Goal: Find specific page/section: Find specific page/section

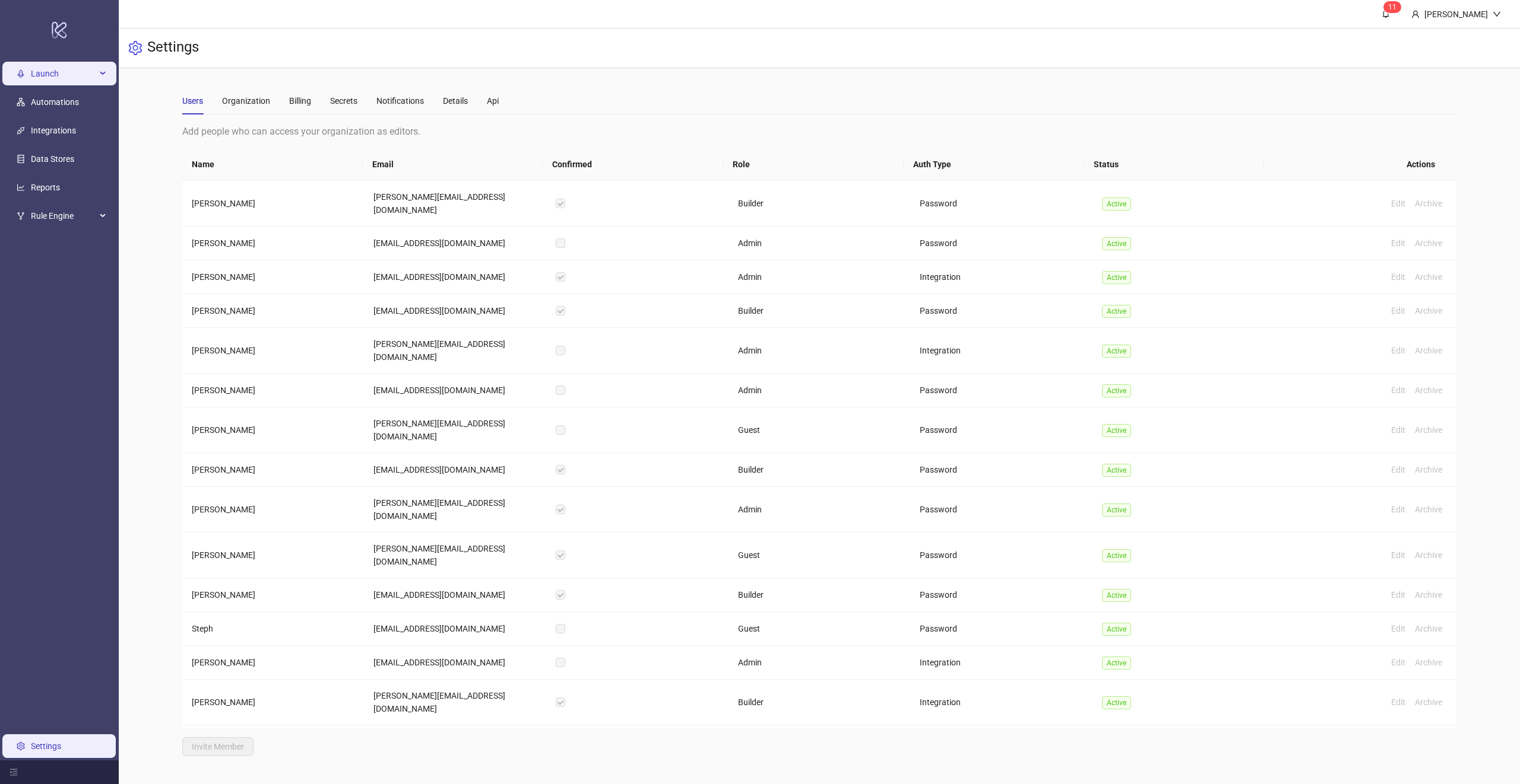
click at [31, 76] on span "Launch" at bounding box center [63, 74] width 65 height 24
click at [62, 98] on link "Sheets" at bounding box center [57, 102] width 25 height 9
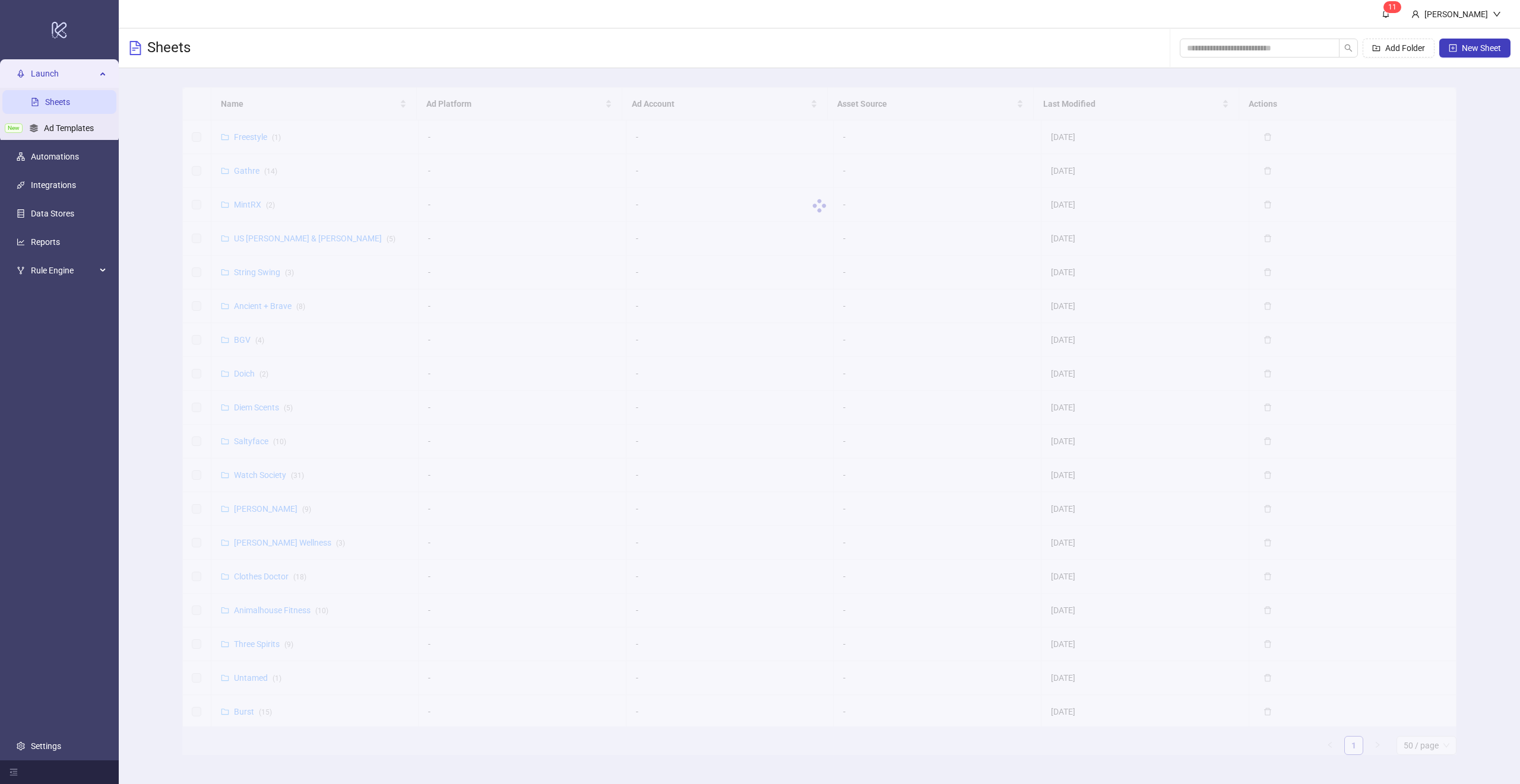
click at [247, 103] on div at bounding box center [819, 205] width 1274 height 238
click at [253, 109] on span "Name" at bounding box center [309, 104] width 176 height 13
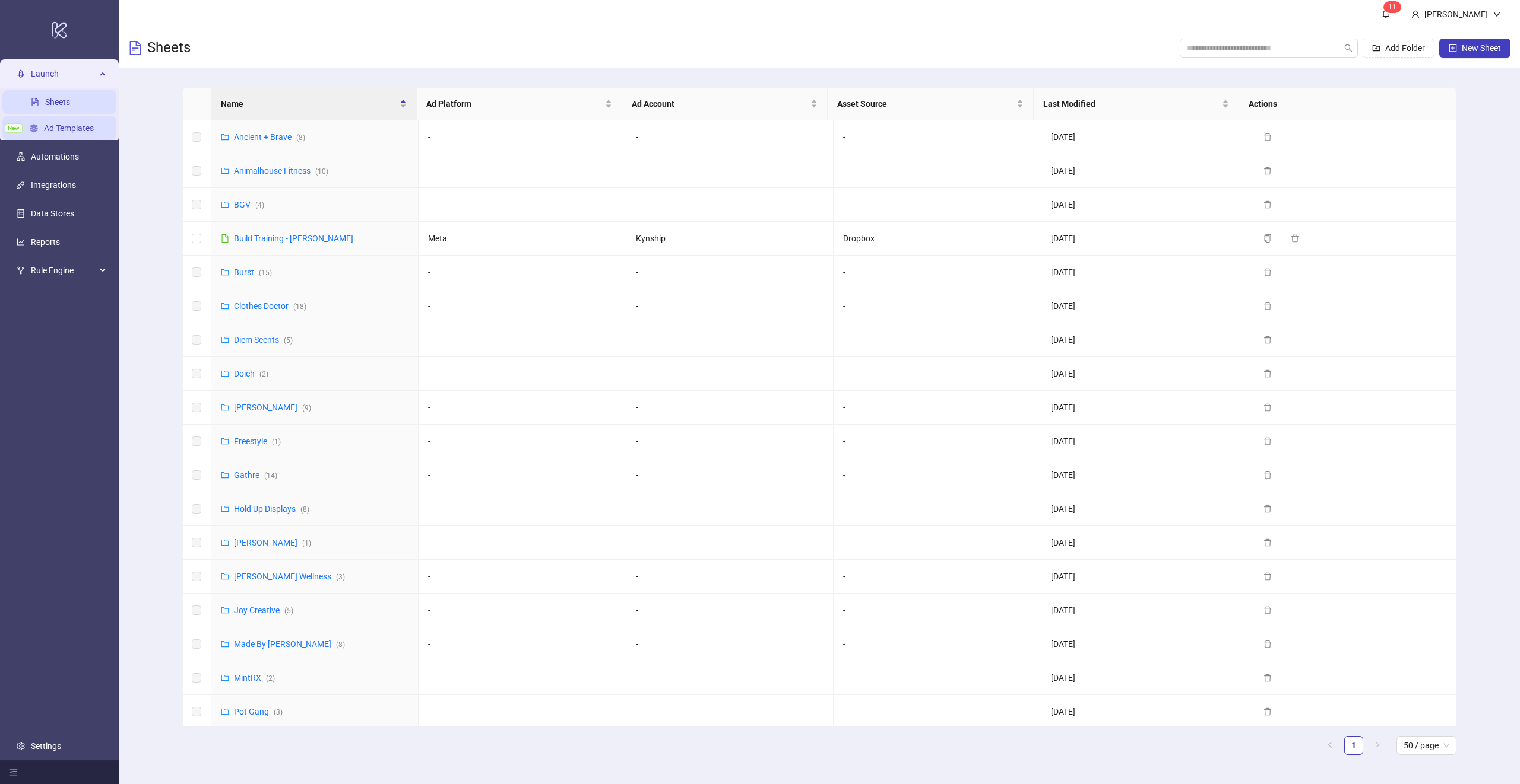
click at [51, 132] on link "Ad Templates" at bounding box center [69, 127] width 50 height 9
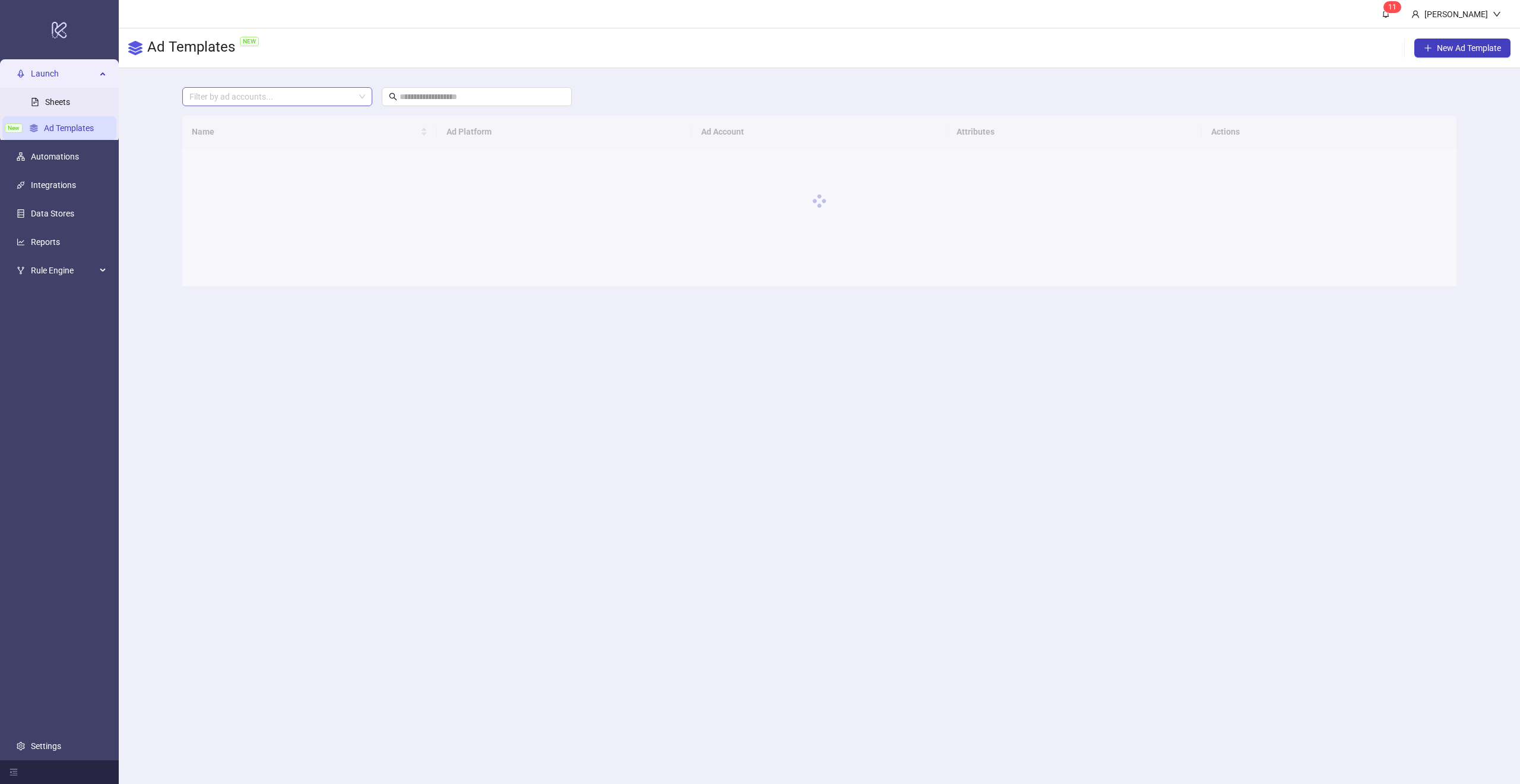
click at [318, 101] on div at bounding box center [271, 97] width 173 height 17
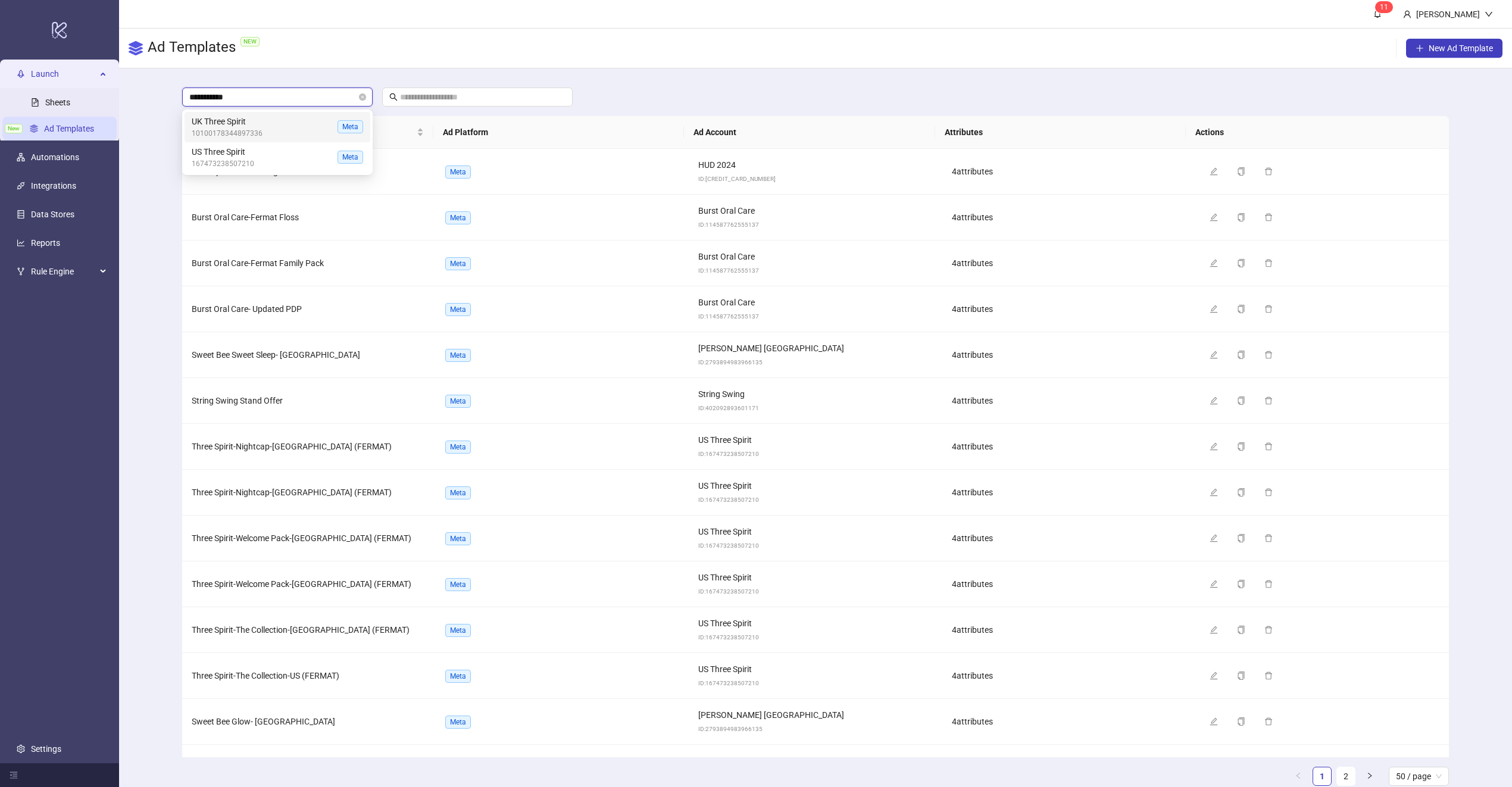
type input "**********"
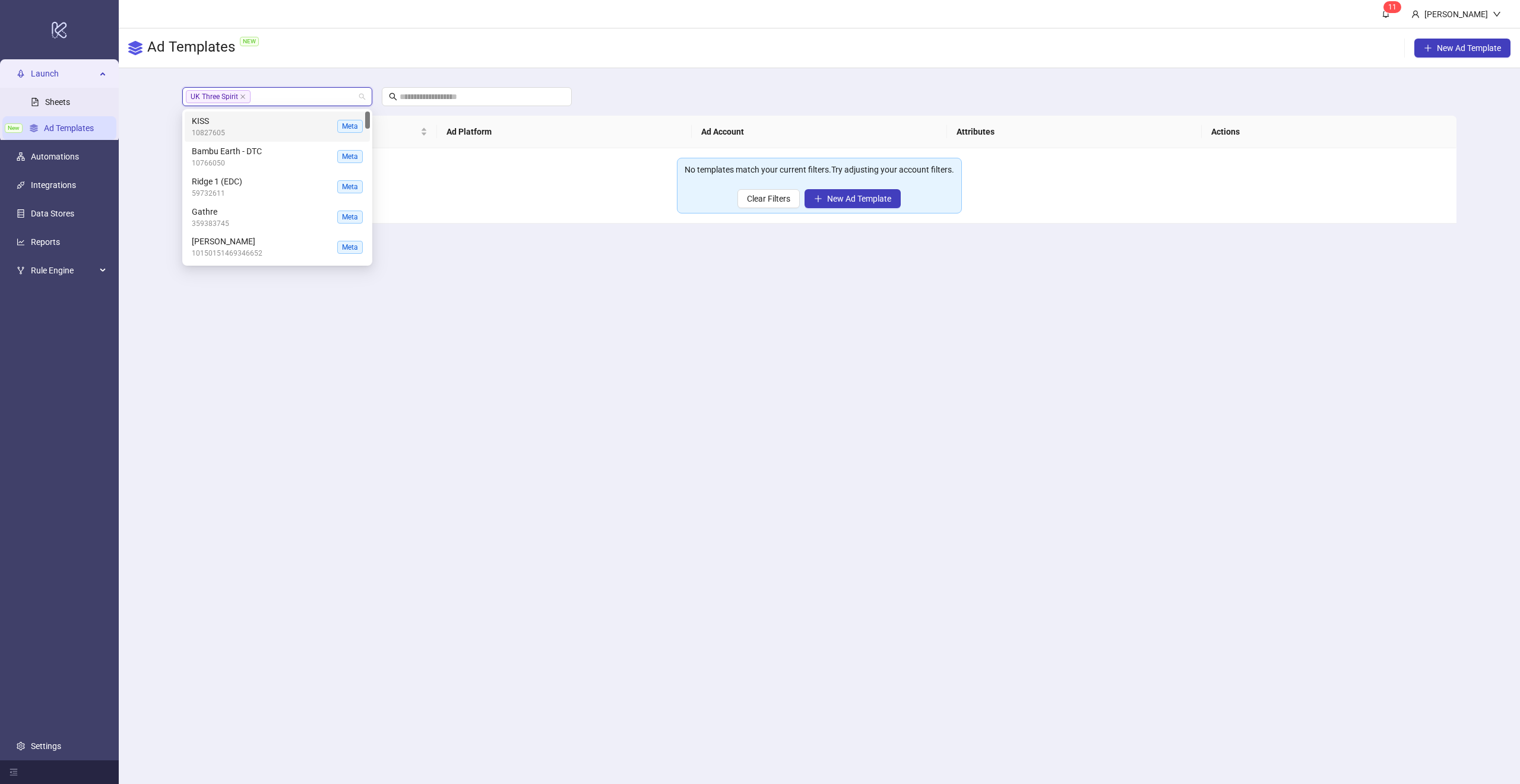
click at [657, 368] on main "1 1 [PERSON_NAME] Ad Templates NEW New Ad Template UK Three Spirit + 0 ... Name…" at bounding box center [818, 392] width 1401 height 784
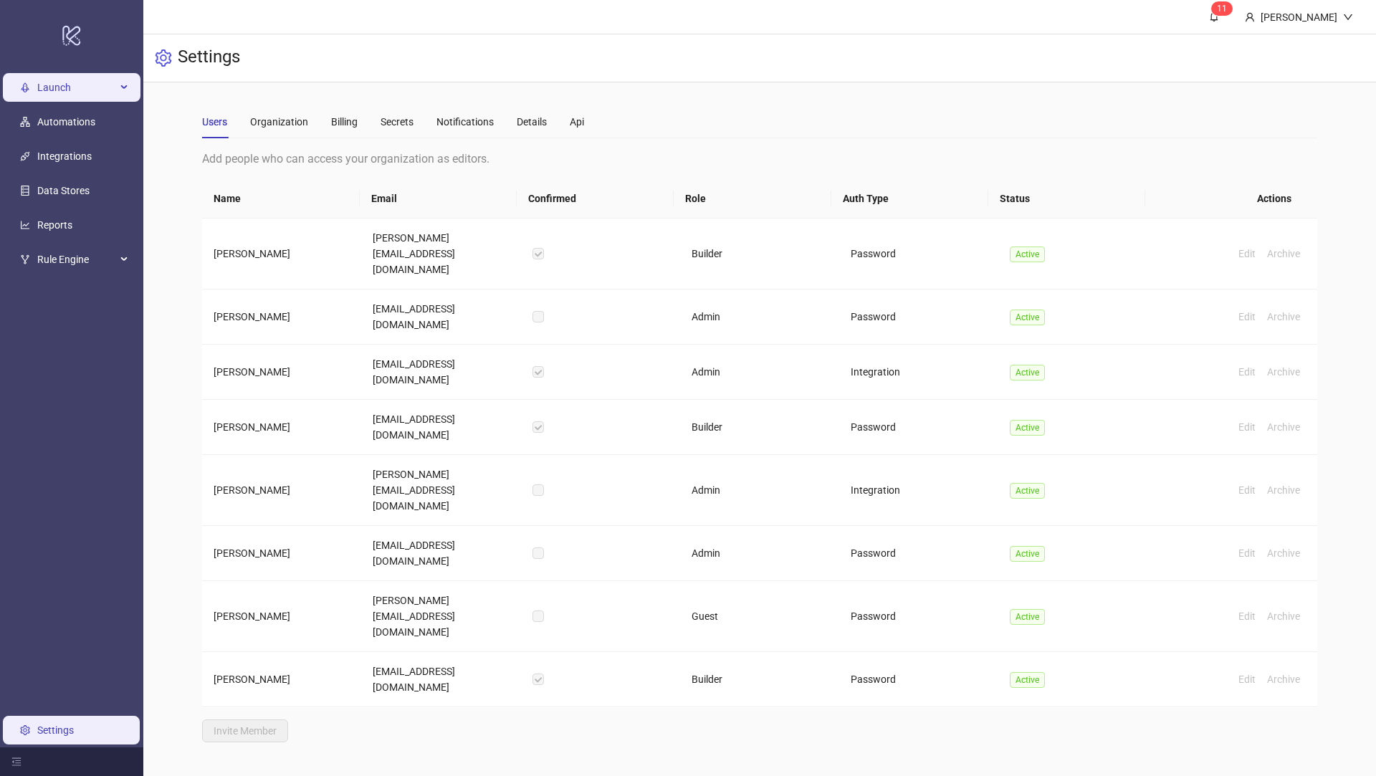
click at [65, 90] on span "Launch" at bounding box center [76, 87] width 79 height 29
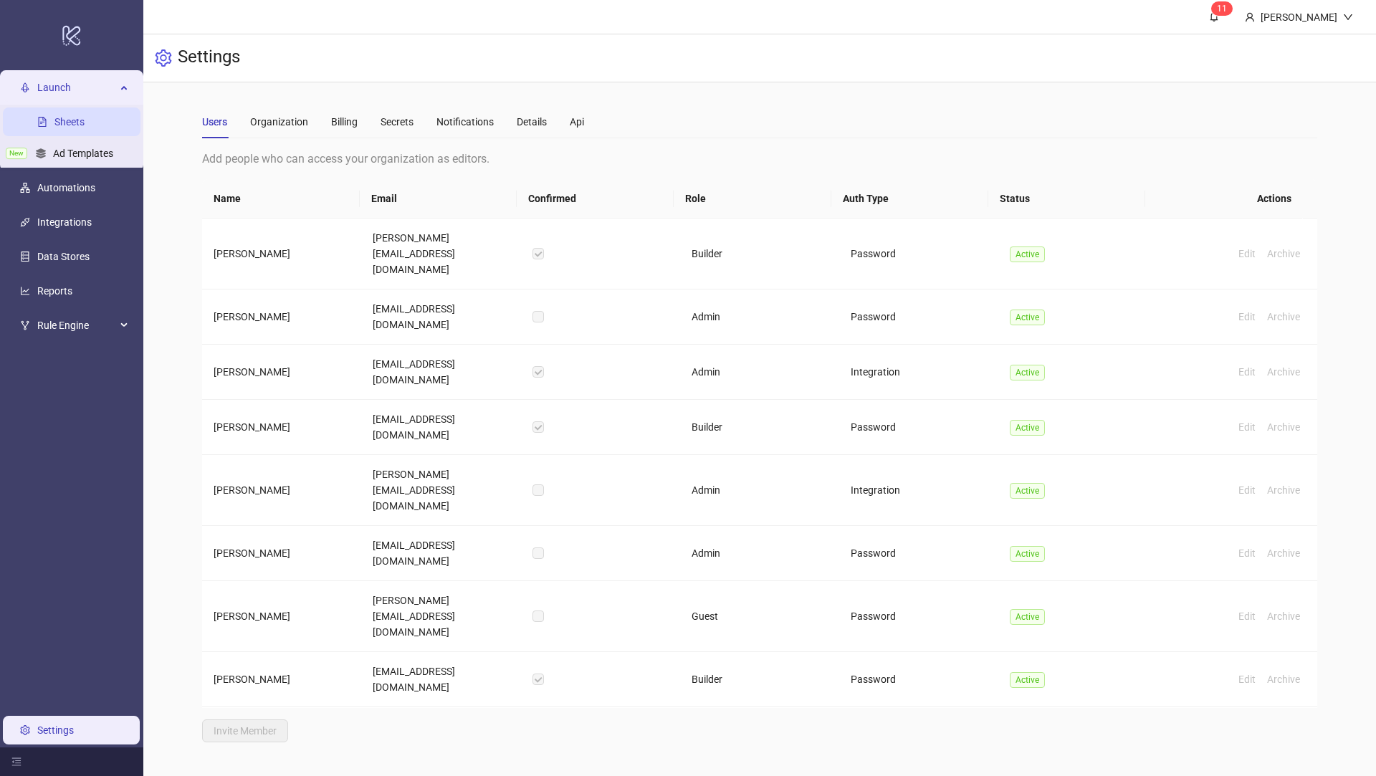
click at [78, 128] on link "Sheets" at bounding box center [69, 121] width 30 height 11
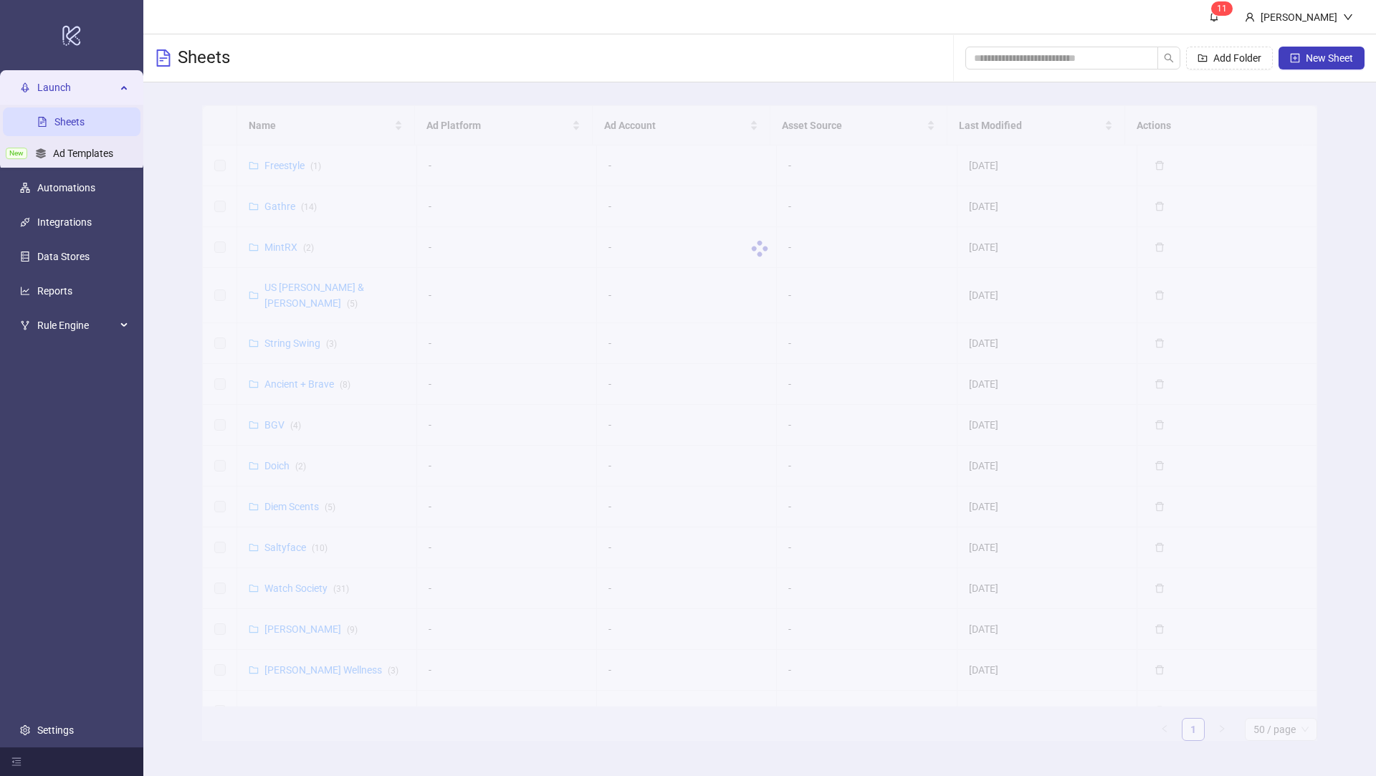
click at [293, 128] on div at bounding box center [759, 248] width 1115 height 287
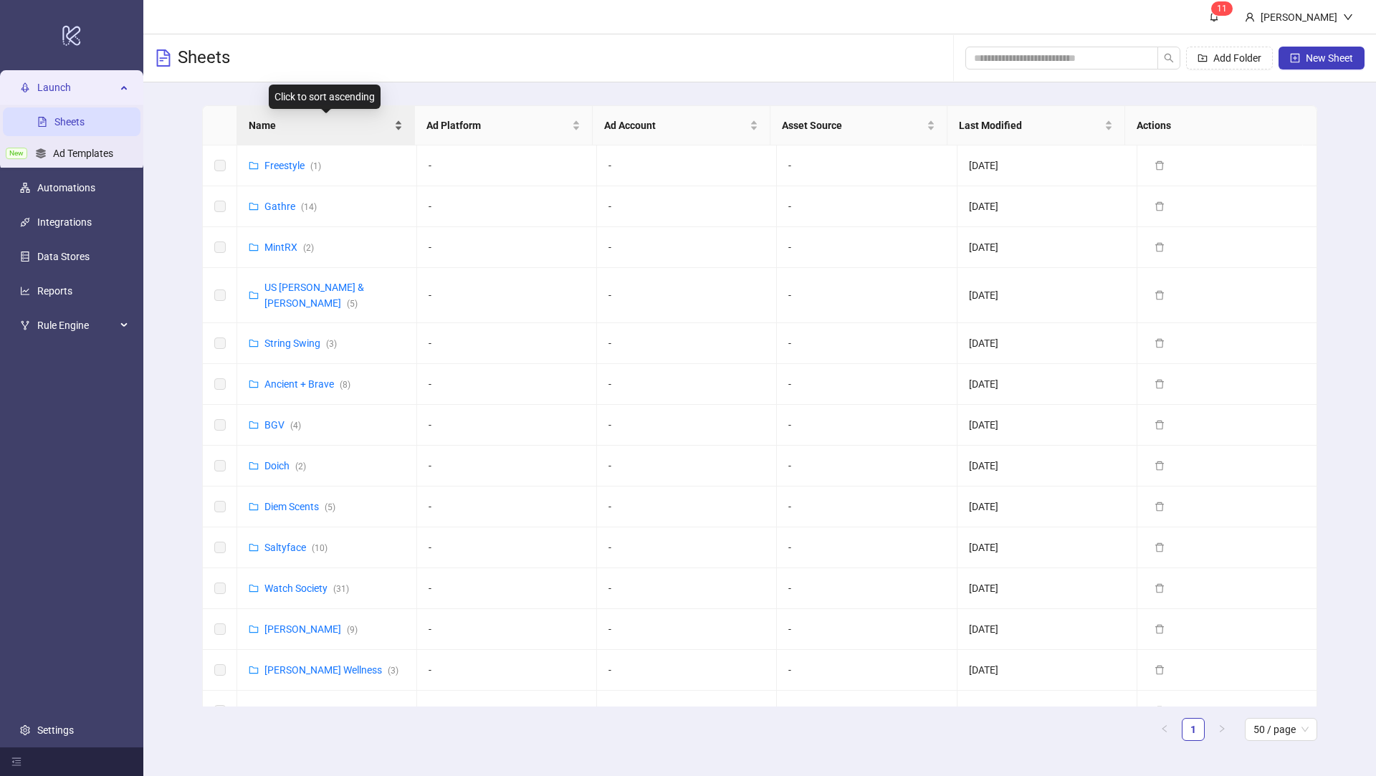
click at [303, 125] on span "Name" at bounding box center [320, 126] width 143 height 16
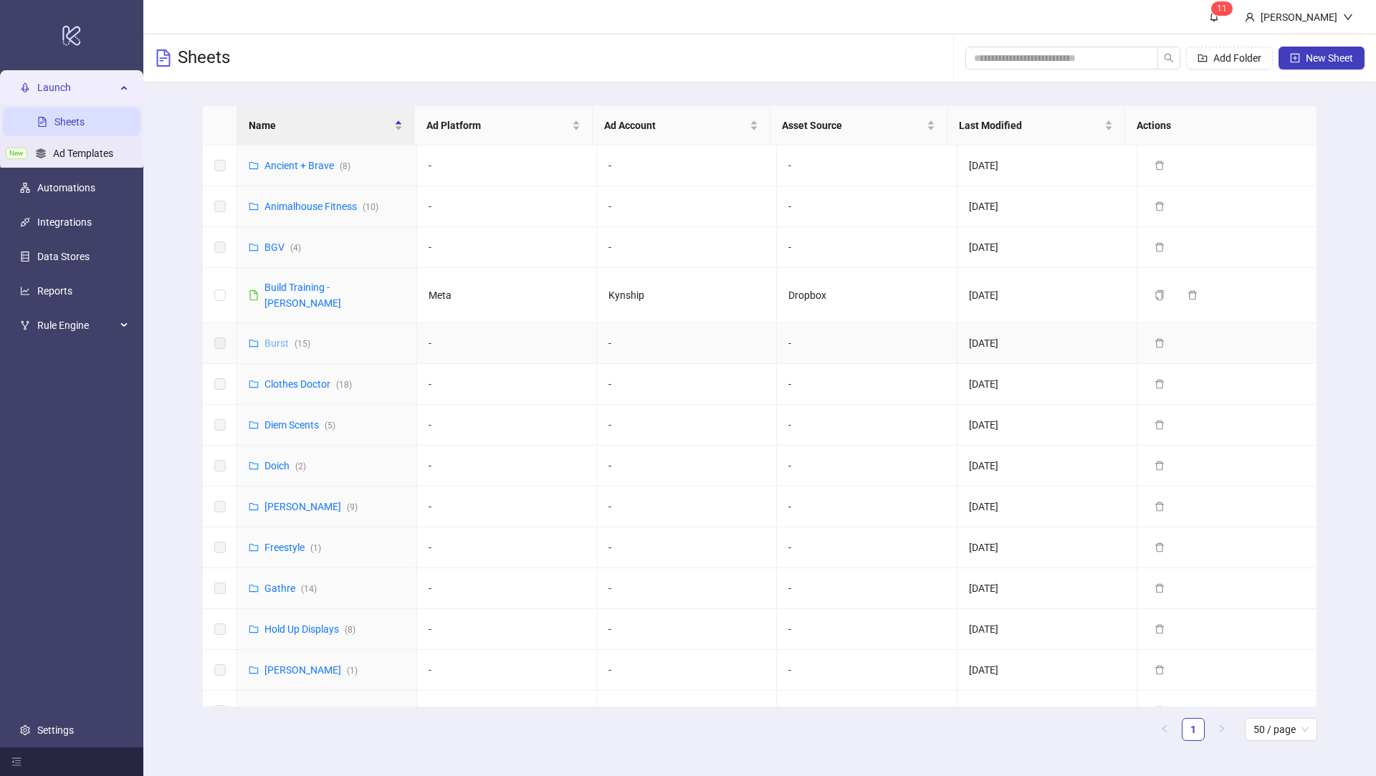
click at [276, 338] on link "Burst ( 15 )" at bounding box center [287, 343] width 46 height 11
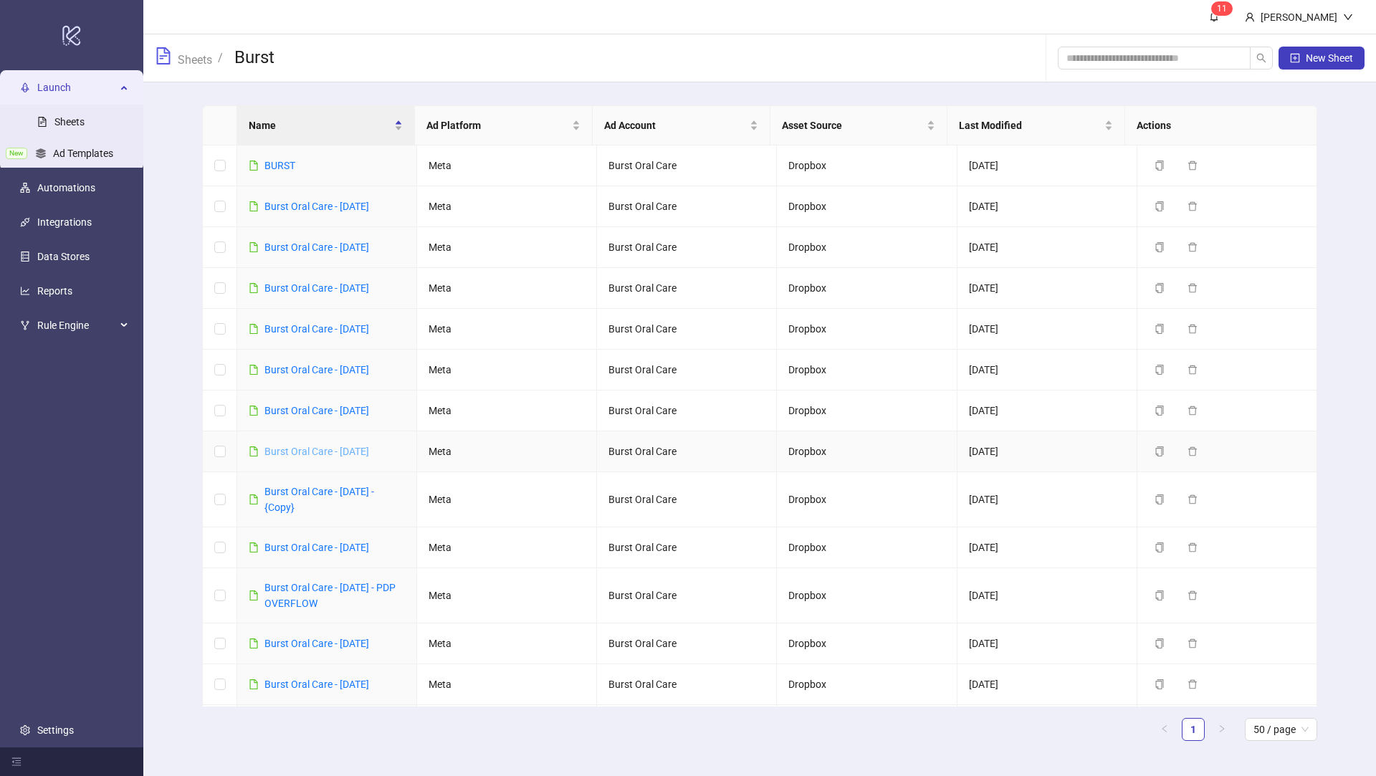
click at [337, 453] on link "Burst Oral Care - Oct 10, 2025" at bounding box center [316, 451] width 105 height 11
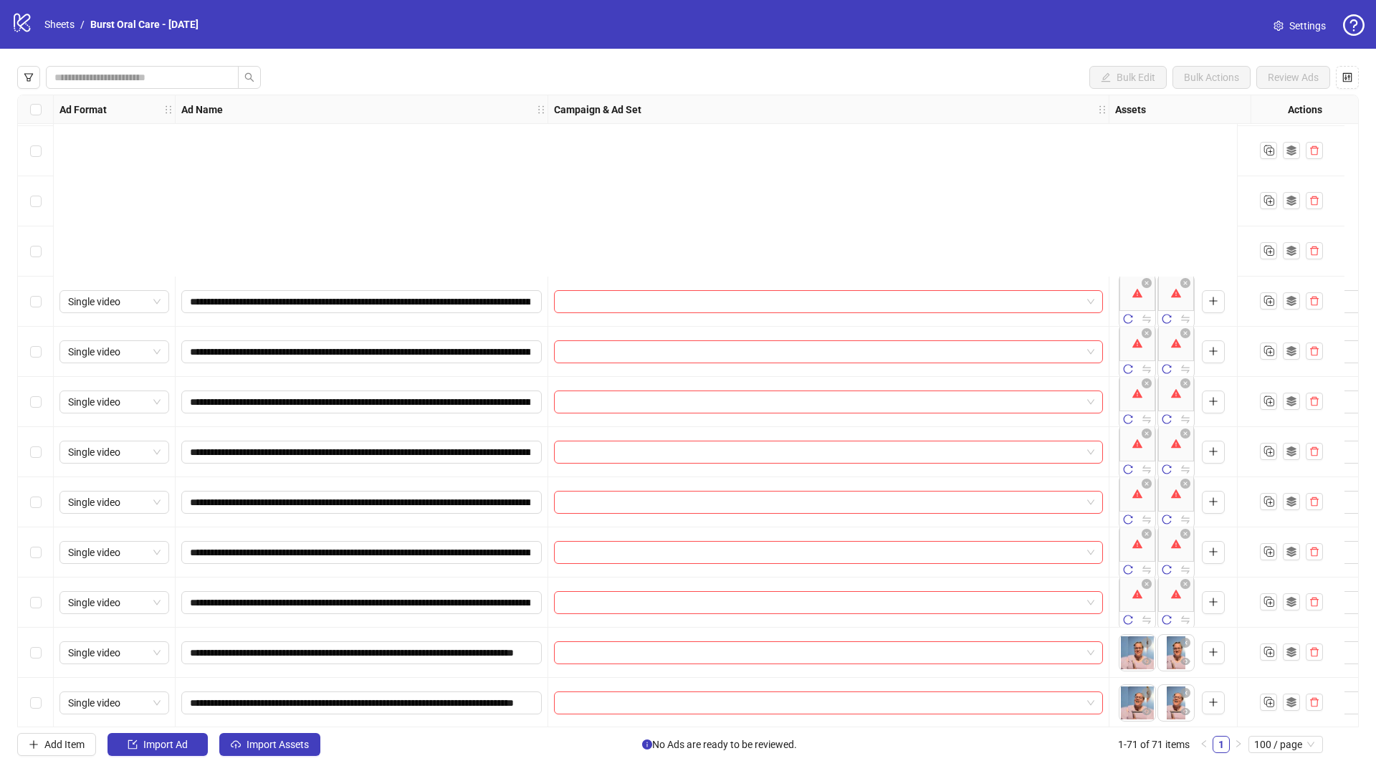
scroll to position [2441, 0]
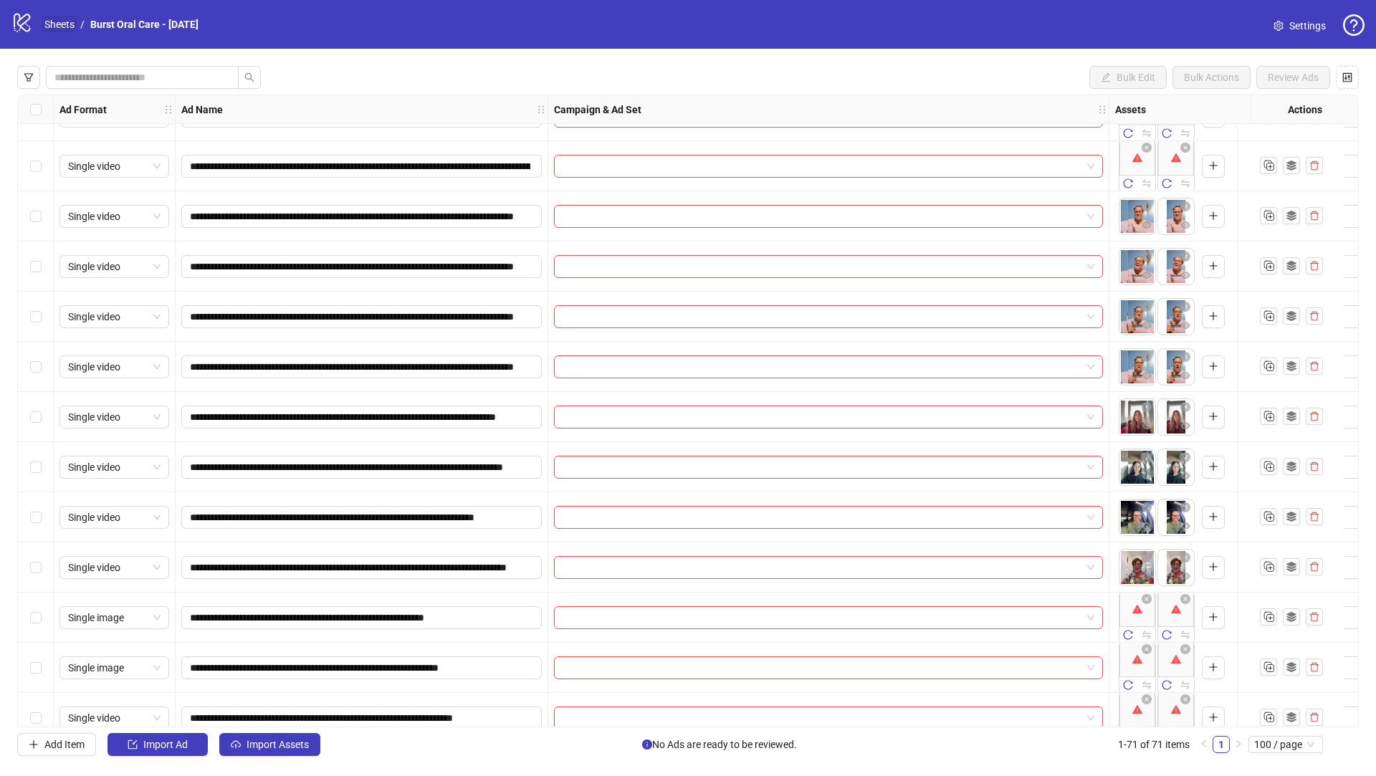
click at [59, 24] on link "Sheets" at bounding box center [60, 24] width 36 height 16
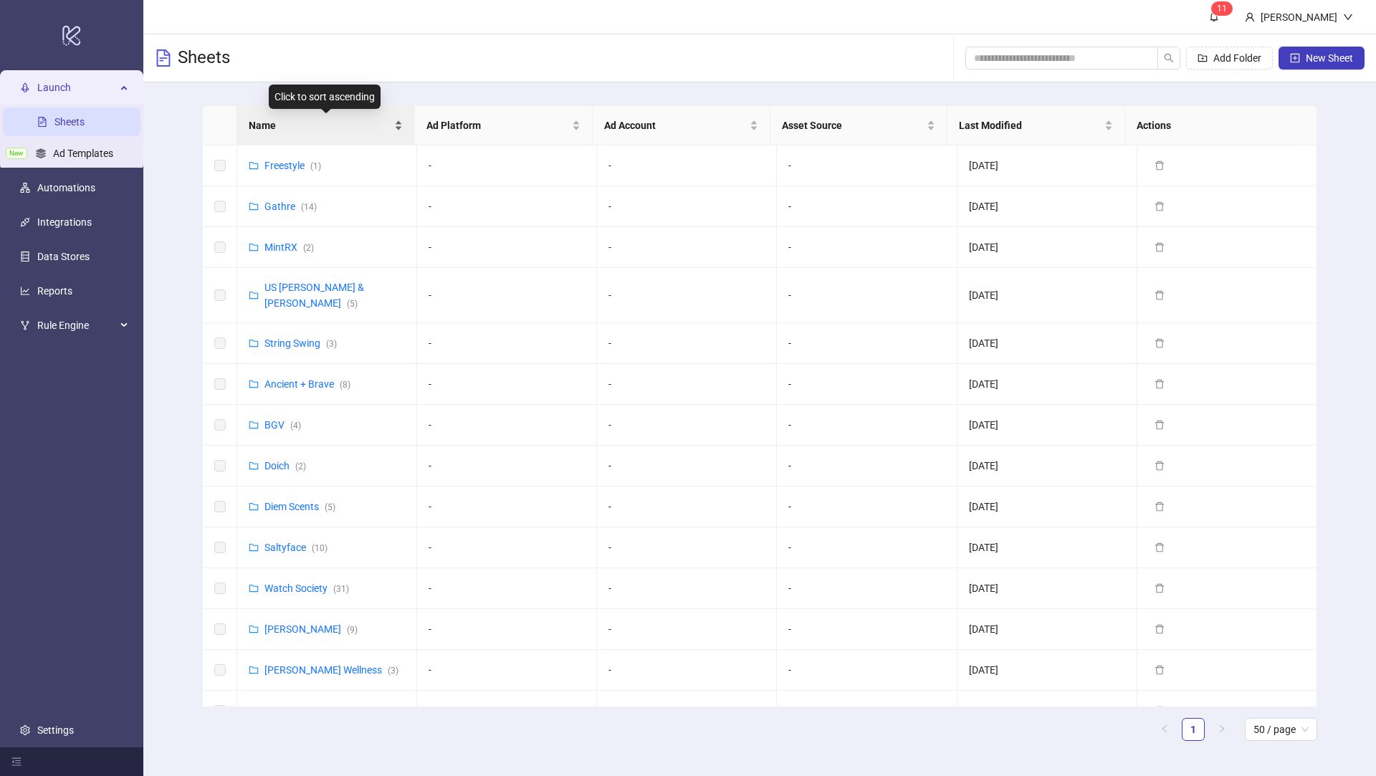
click at [326, 123] on span "Name" at bounding box center [320, 126] width 143 height 16
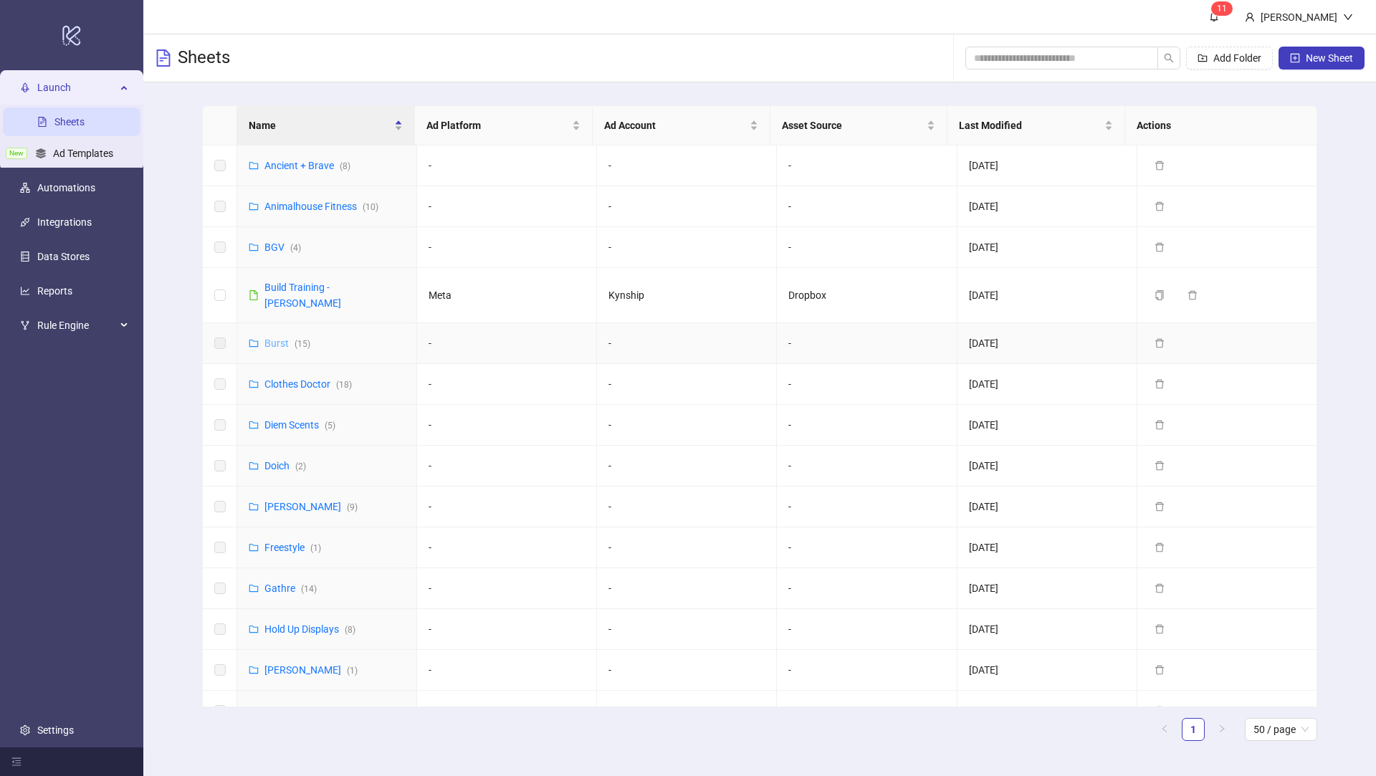
click at [280, 338] on link "Burst ( 15 )" at bounding box center [287, 343] width 46 height 11
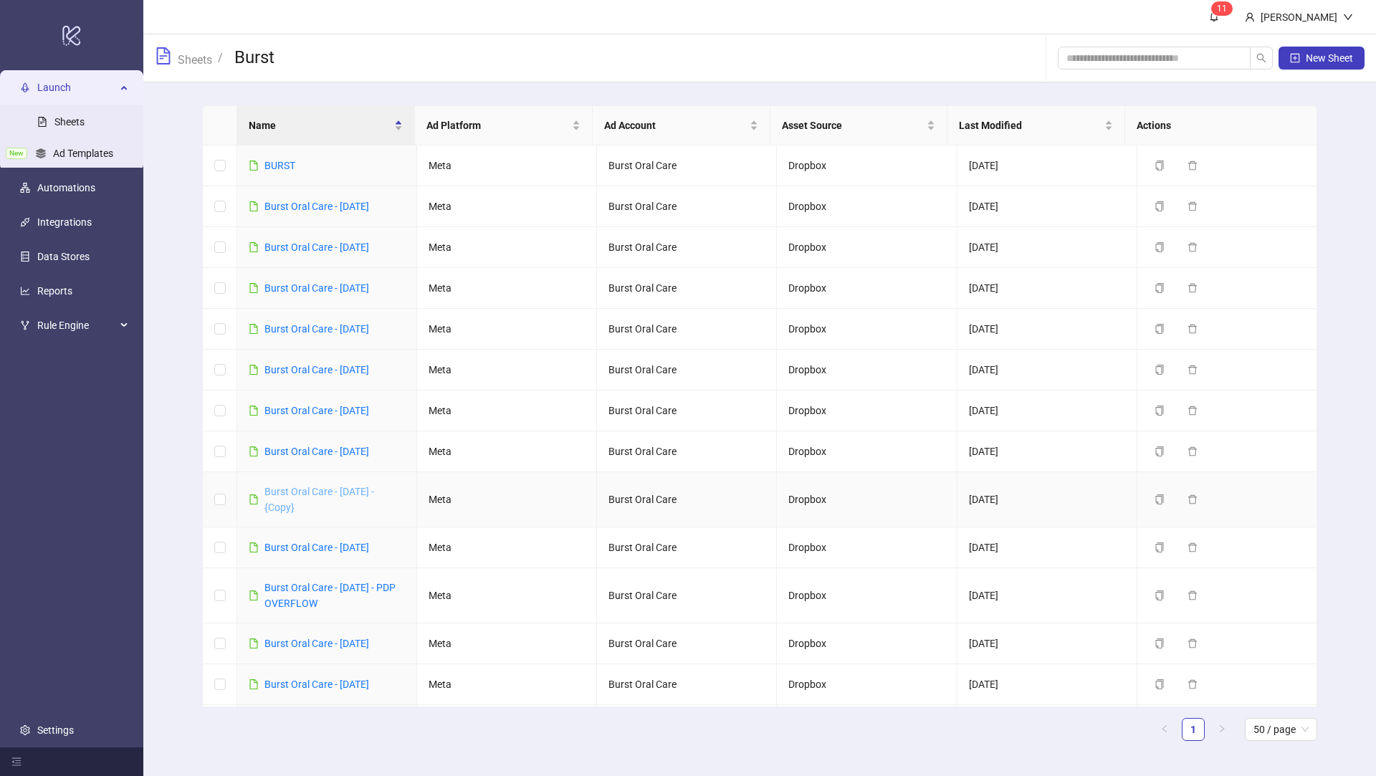
click at [343, 492] on link "Burst Oral Care - Oct 10, 2025 - {Copy}" at bounding box center [319, 499] width 110 height 27
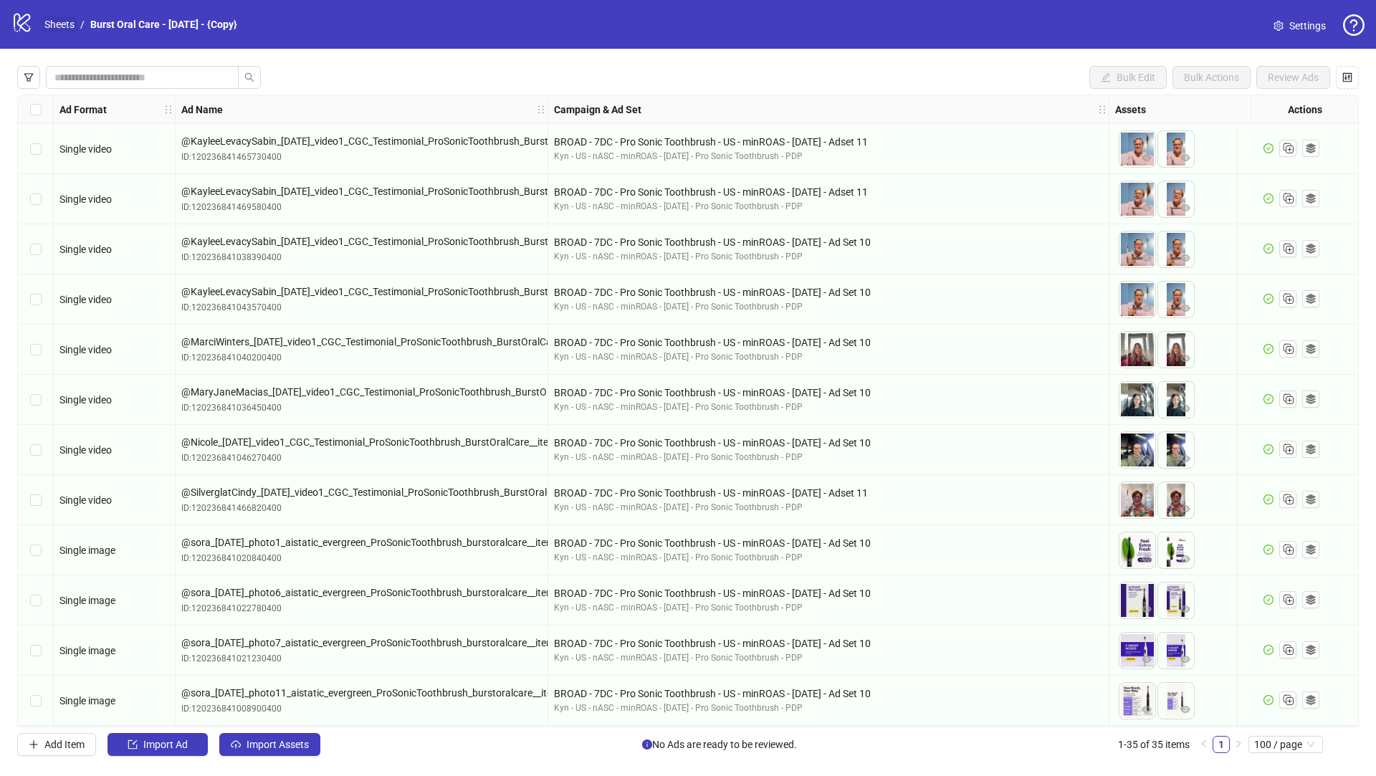
click at [62, 24] on link "Sheets" at bounding box center [60, 24] width 36 height 16
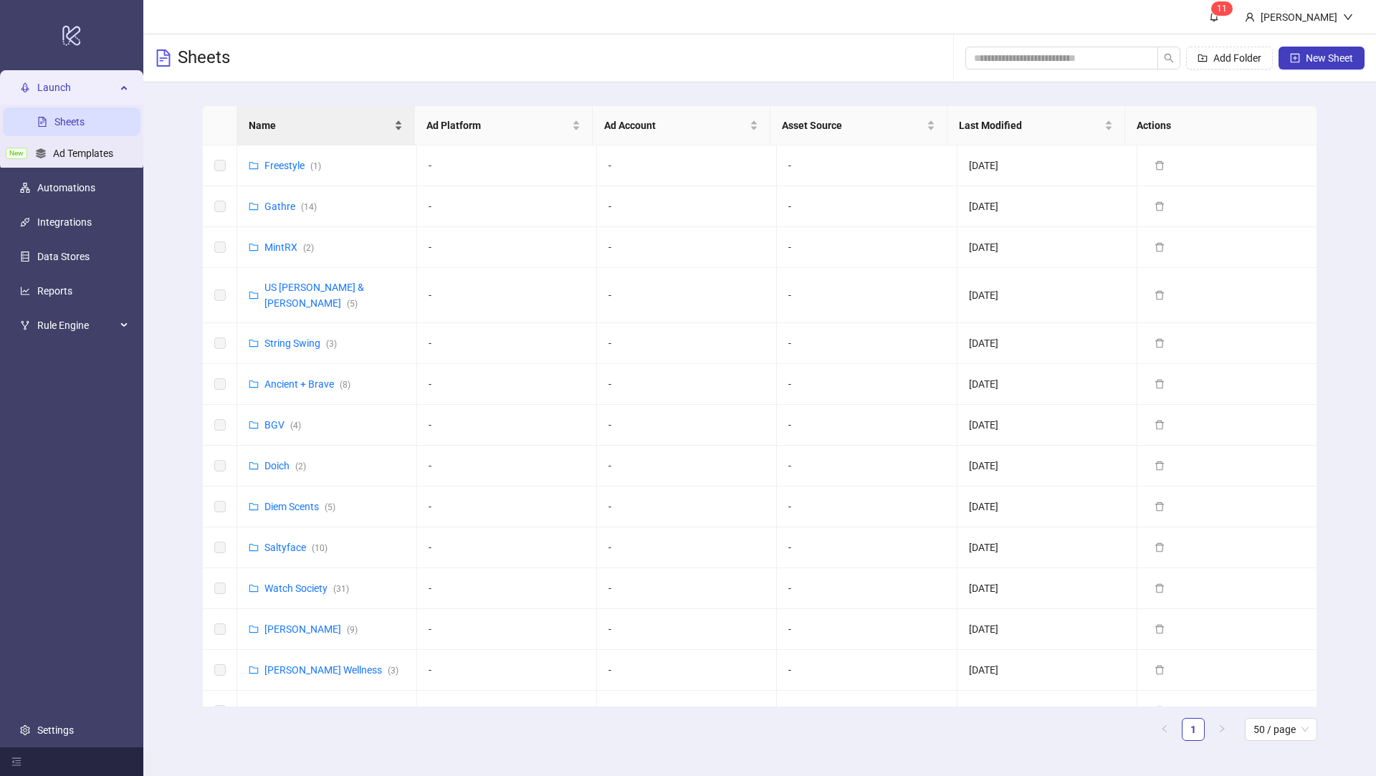
click at [287, 132] on span "Name" at bounding box center [320, 126] width 143 height 16
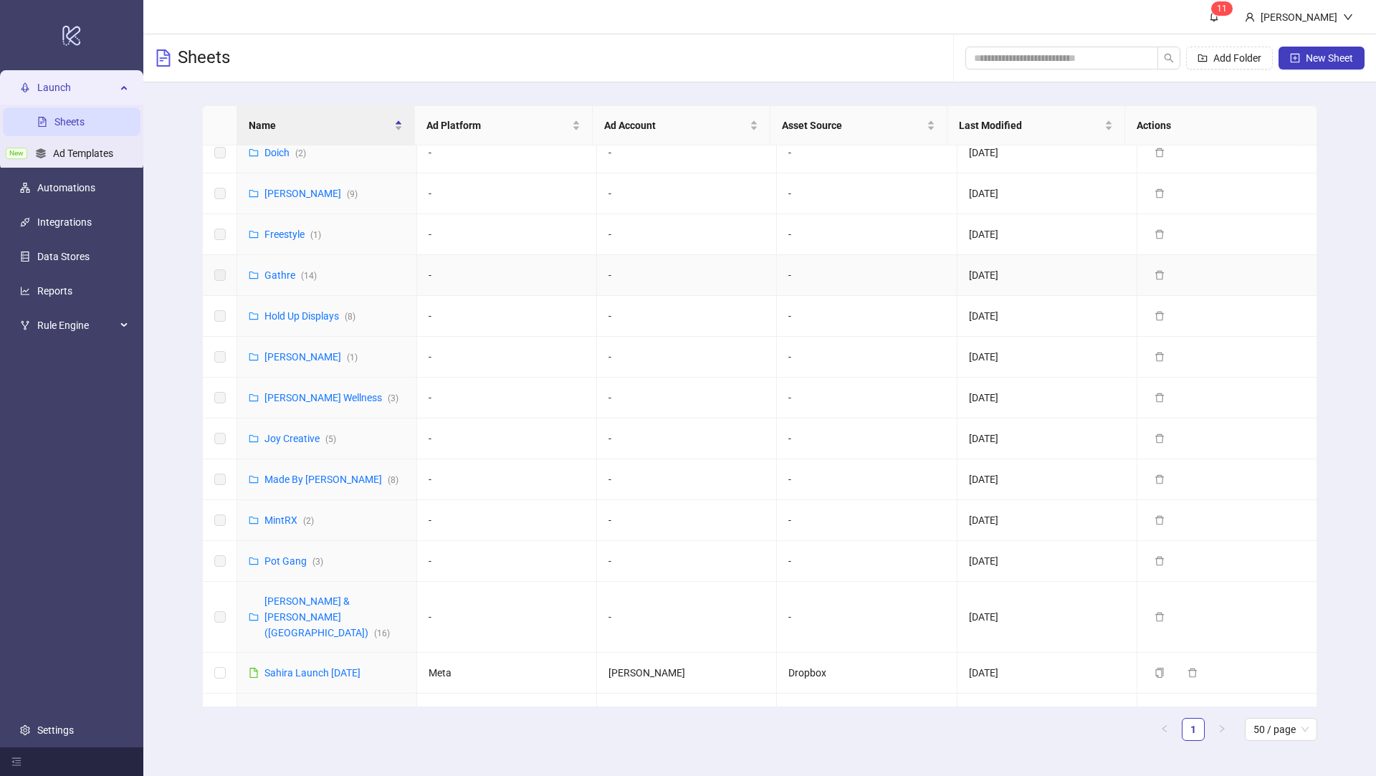
click at [282, 517] on td "MintRX ( 2 )" at bounding box center [327, 520] width 180 height 41
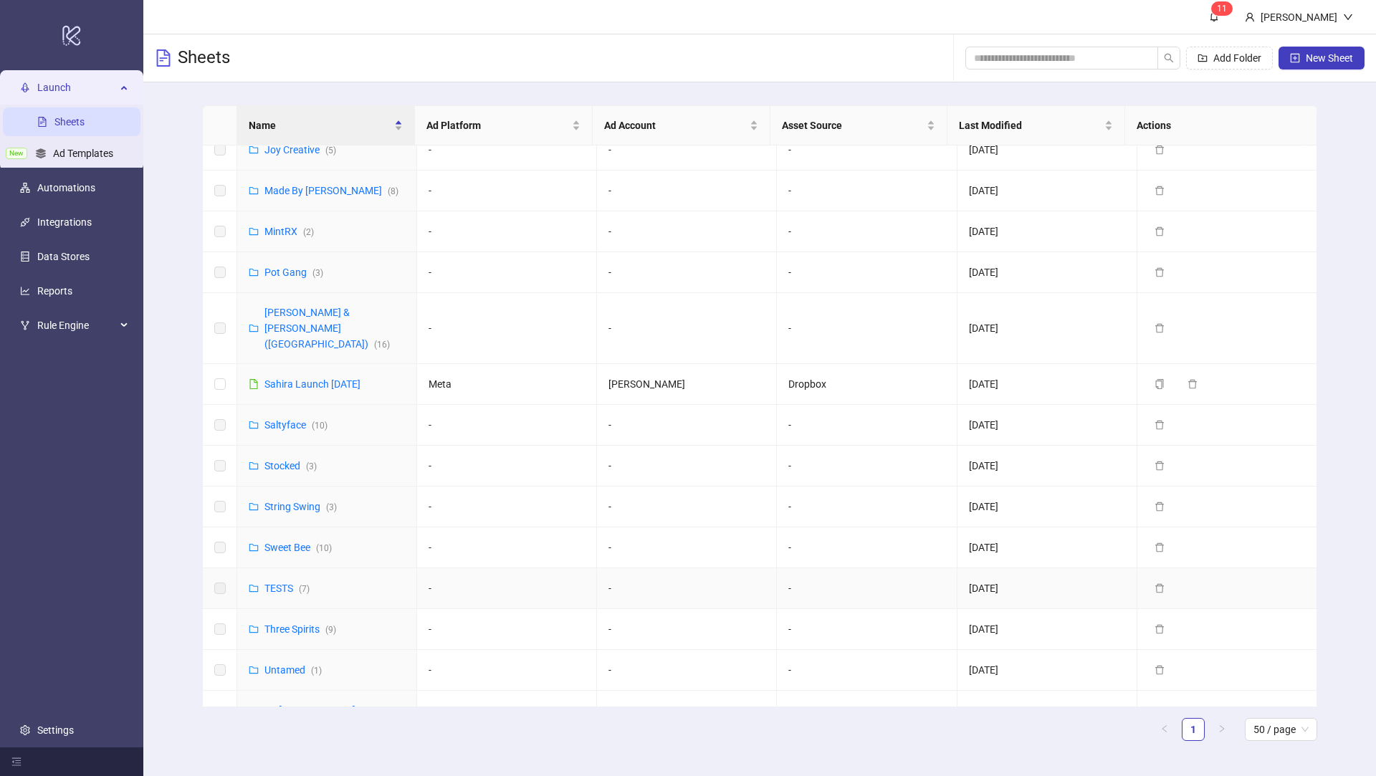
scroll to position [656, 0]
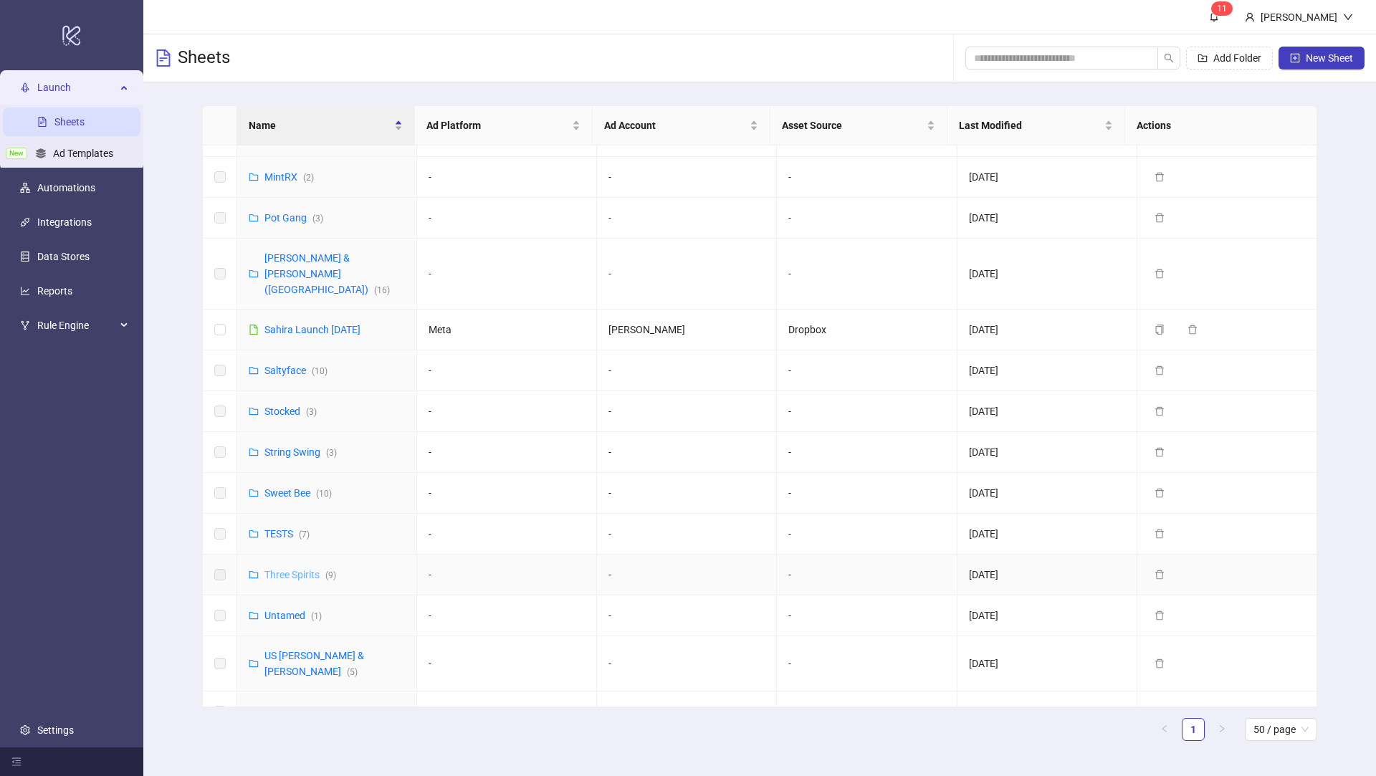
click at [292, 569] on link "Three Spirits ( 9 )" at bounding box center [300, 574] width 72 height 11
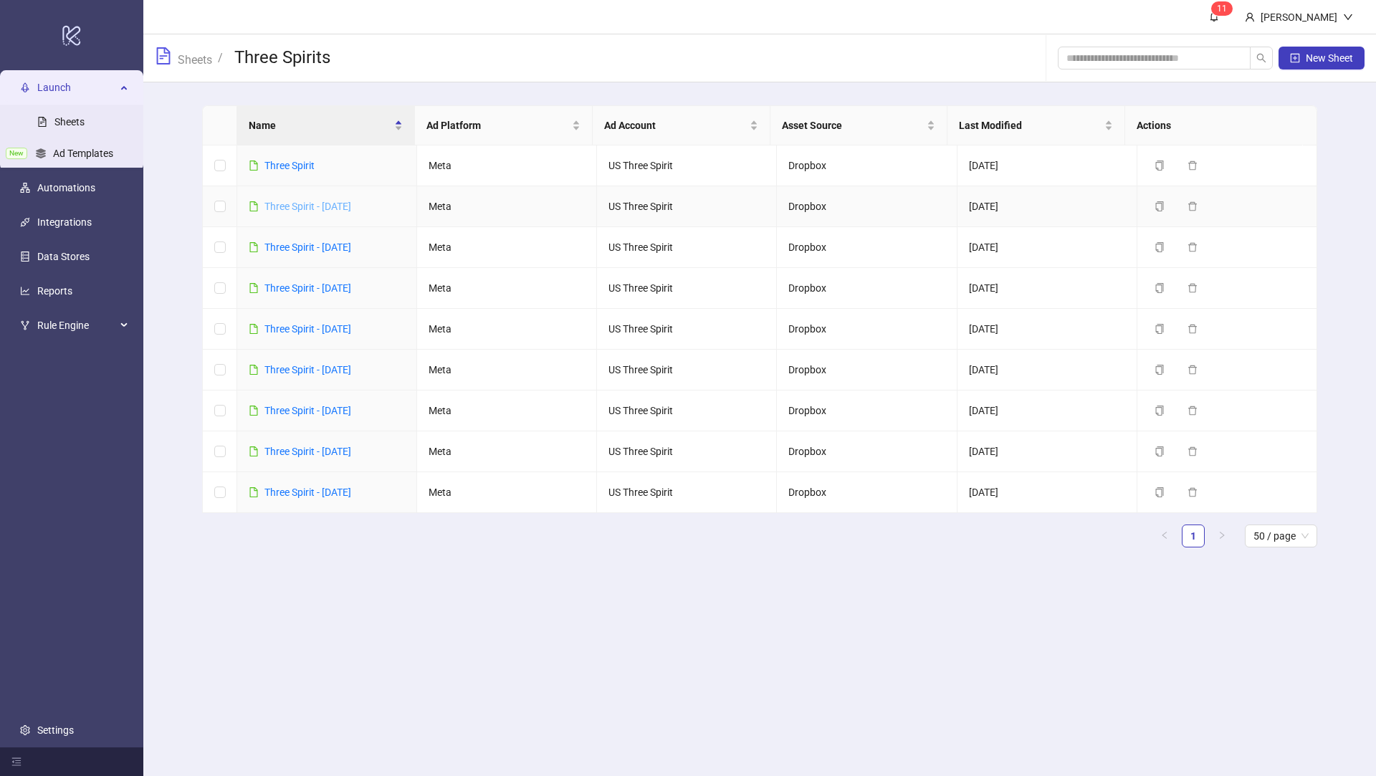
click at [346, 202] on link "Three Spirit - 10-10-25" at bounding box center [307, 206] width 87 height 11
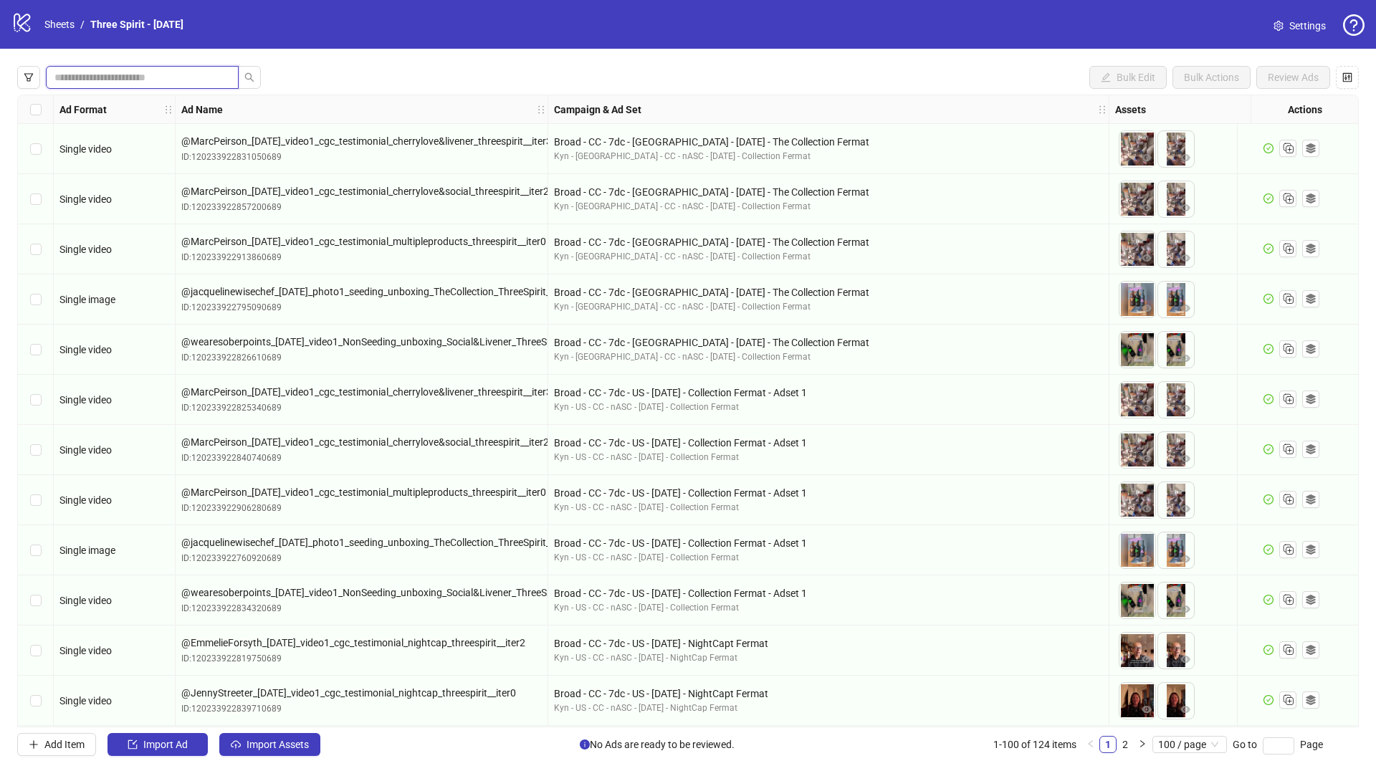
click at [209, 75] on input "search" at bounding box center [136, 78] width 164 height 16
type input "***"
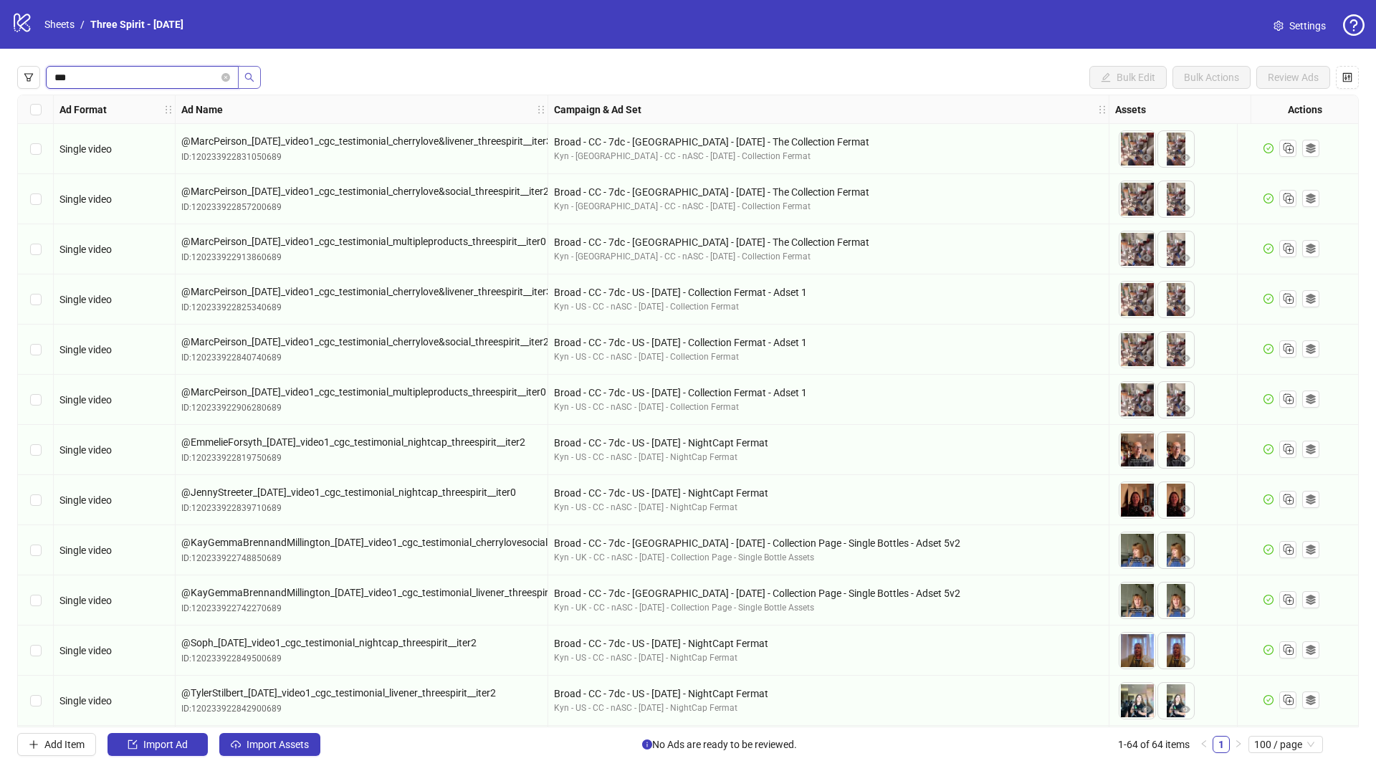
click at [252, 83] on button "button" at bounding box center [249, 77] width 23 height 23
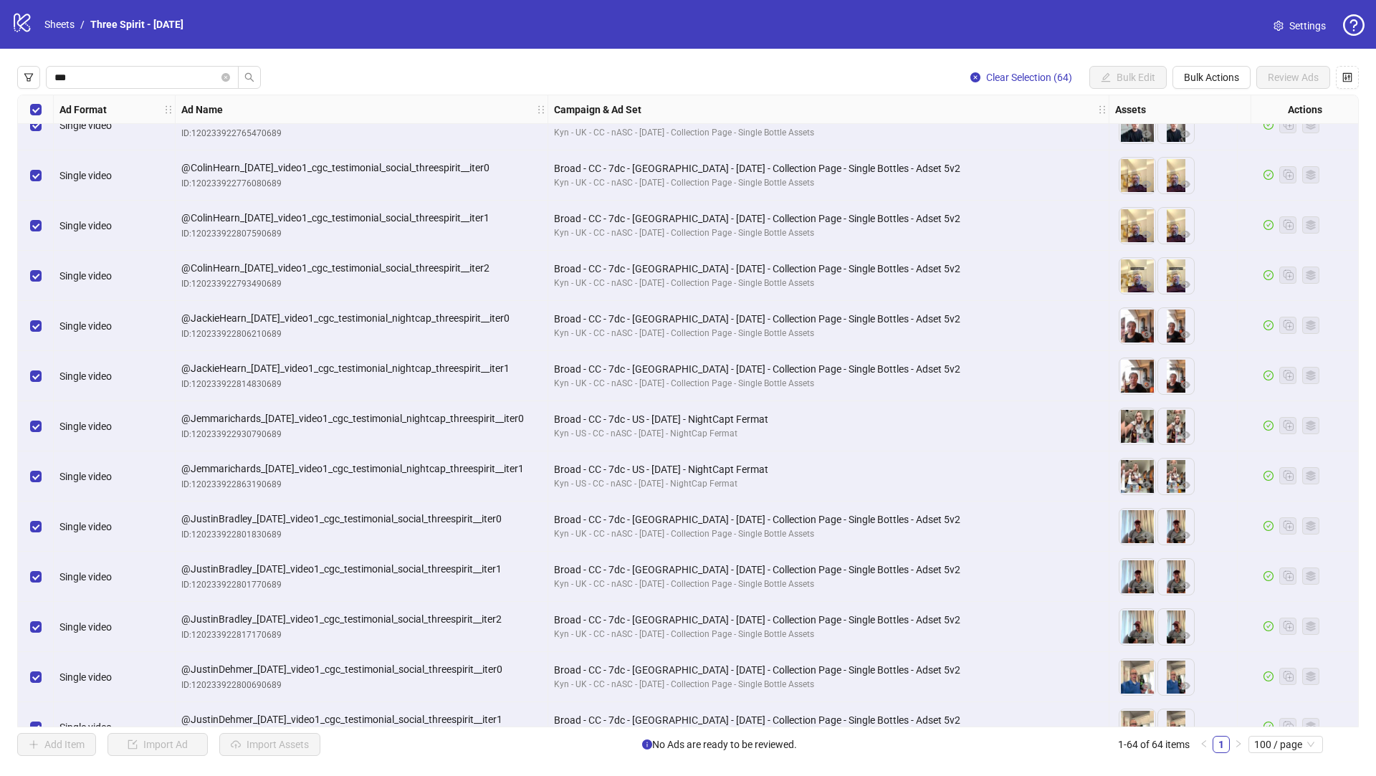
scroll to position [768, 0]
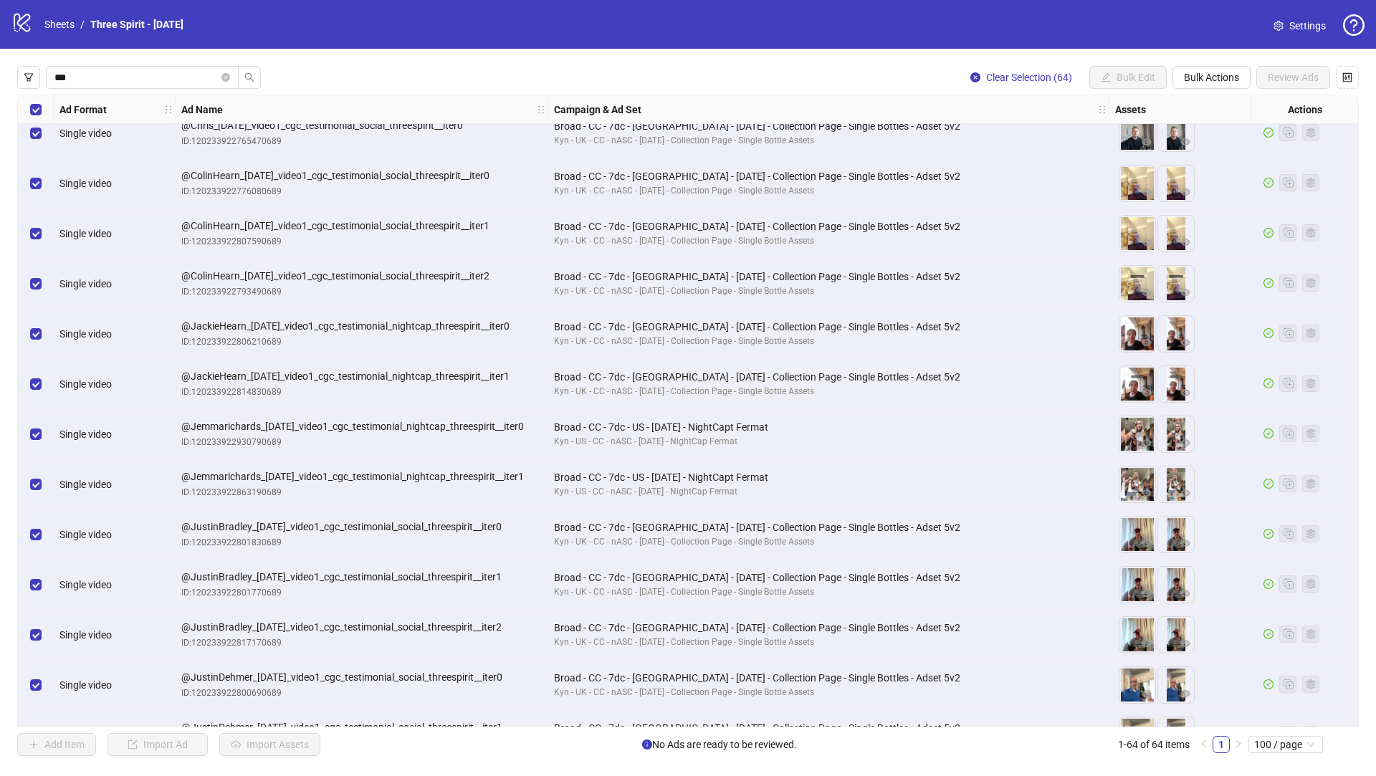
click at [395, 110] on div "Ad Name" at bounding box center [362, 109] width 373 height 29
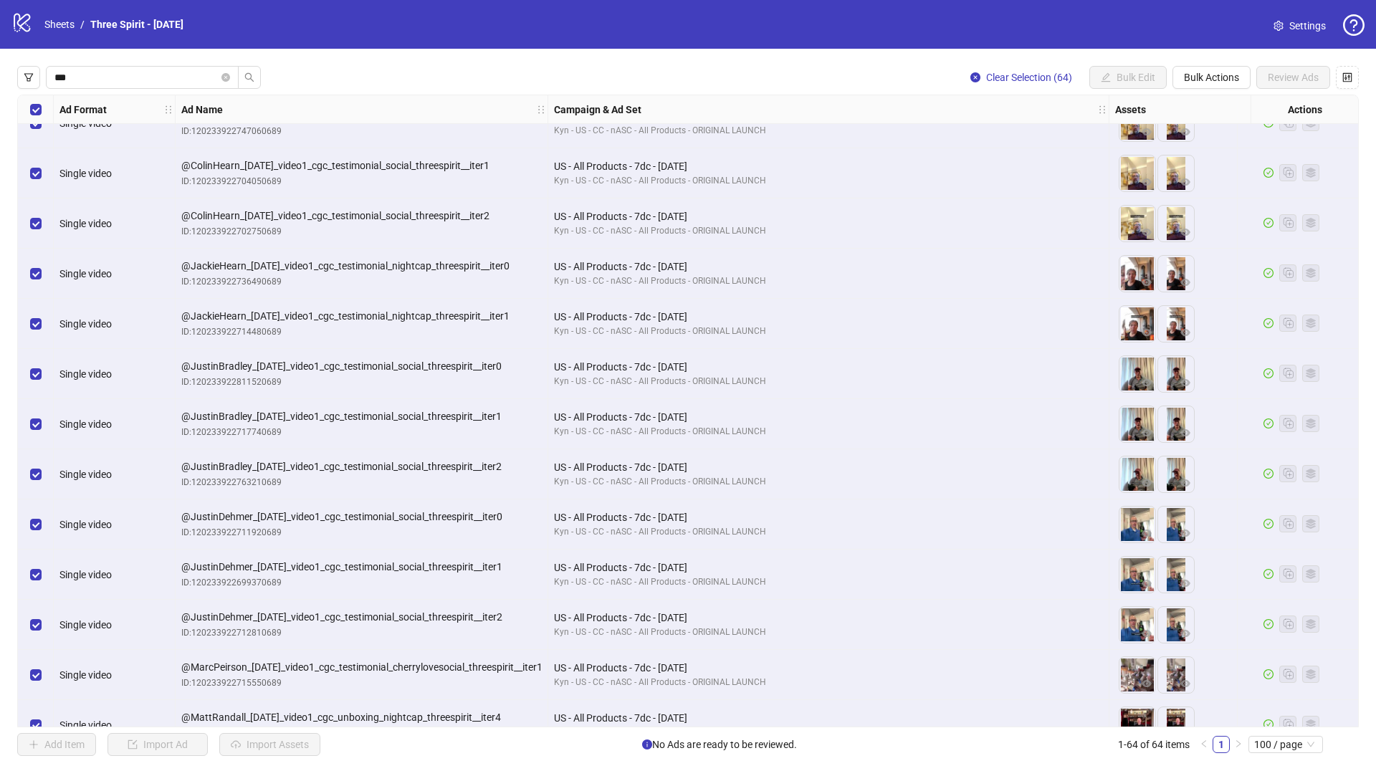
scroll to position [2613, 0]
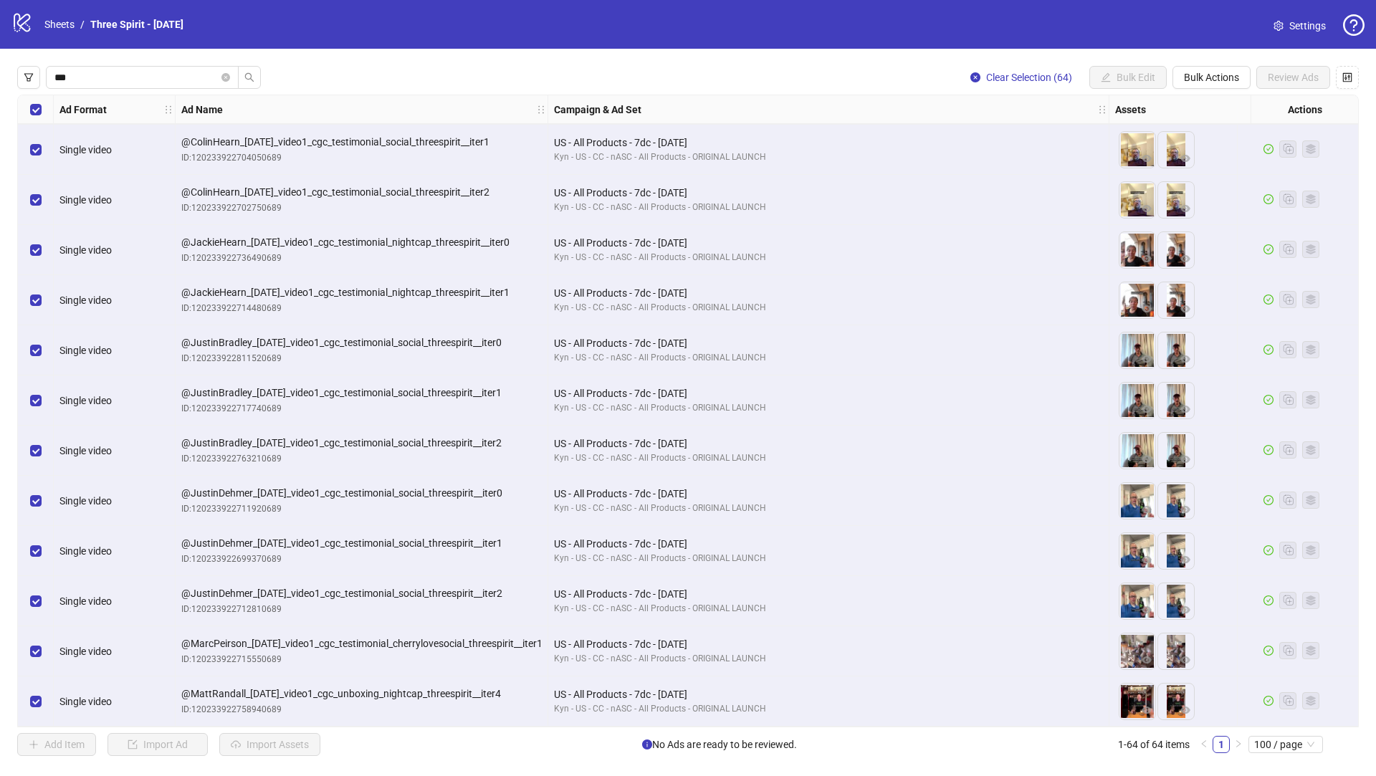
click at [395, 215] on div "@ColinHearn_10-06-25_video1_cgc_testimonial_social_threespirit__iter2 ID: 12023…" at bounding box center [362, 200] width 373 height 50
